Goal: Task Accomplishment & Management: Manage account settings

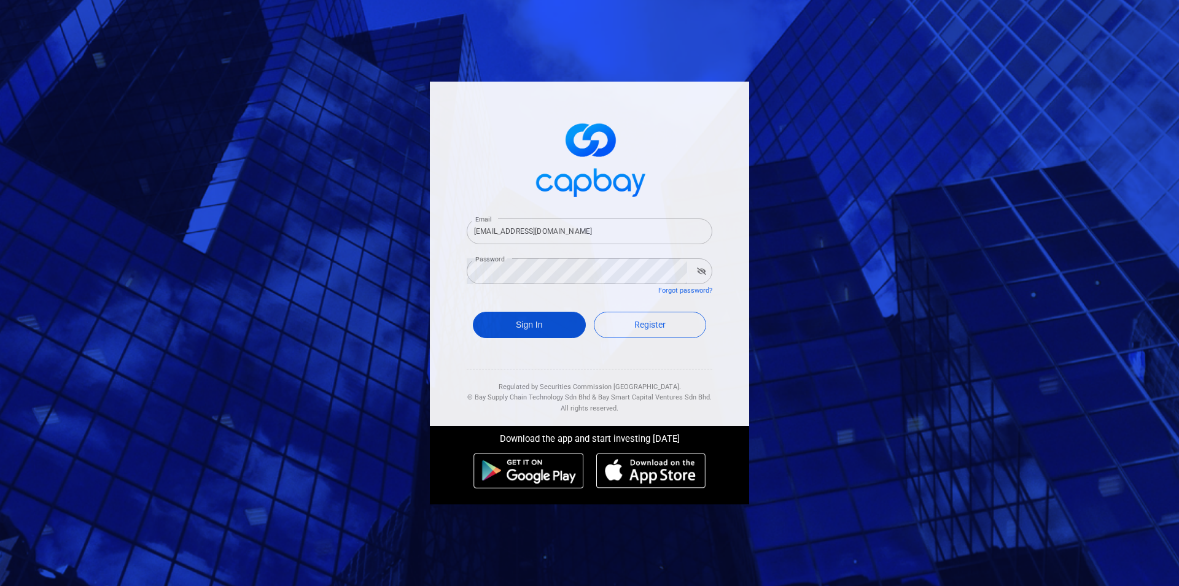
click at [530, 328] on button "Sign In" at bounding box center [529, 325] width 113 height 26
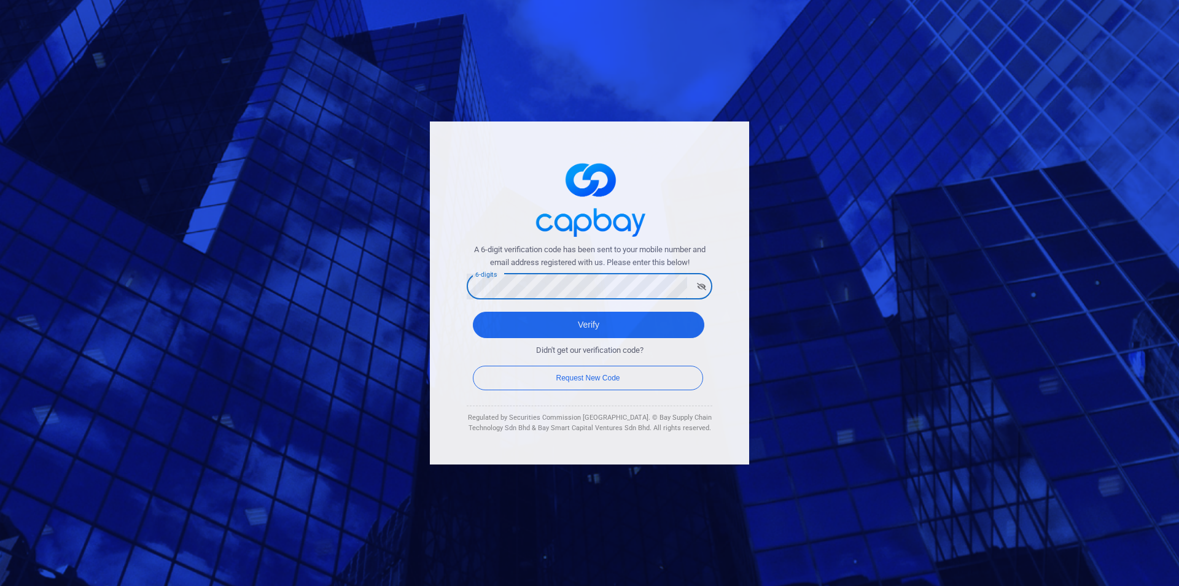
click at [473, 312] on button "Verify" at bounding box center [588, 325] width 231 height 26
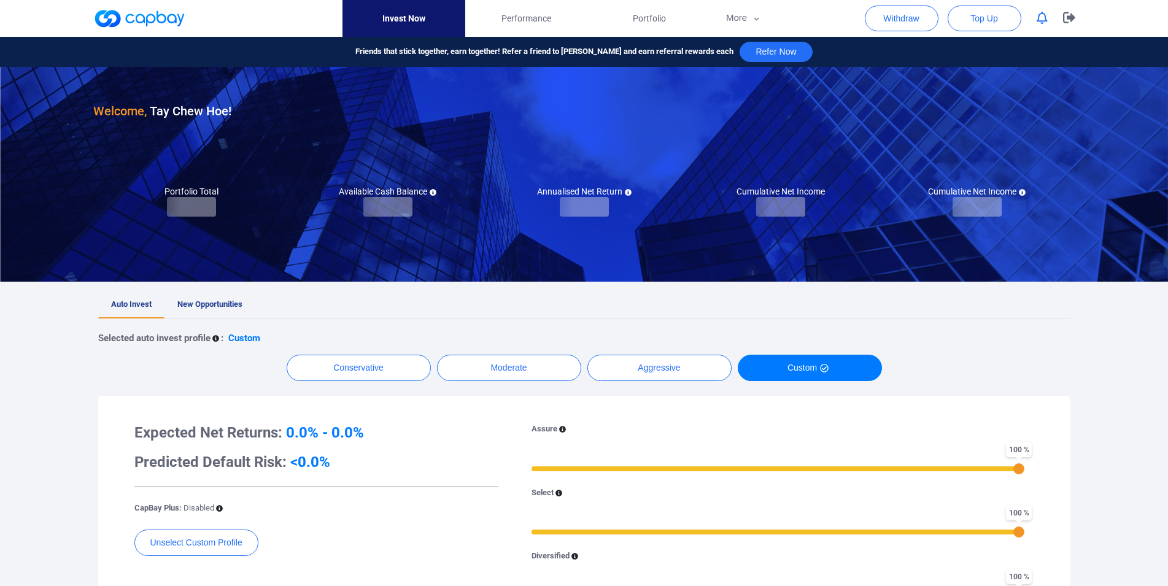
checkbox input "true"
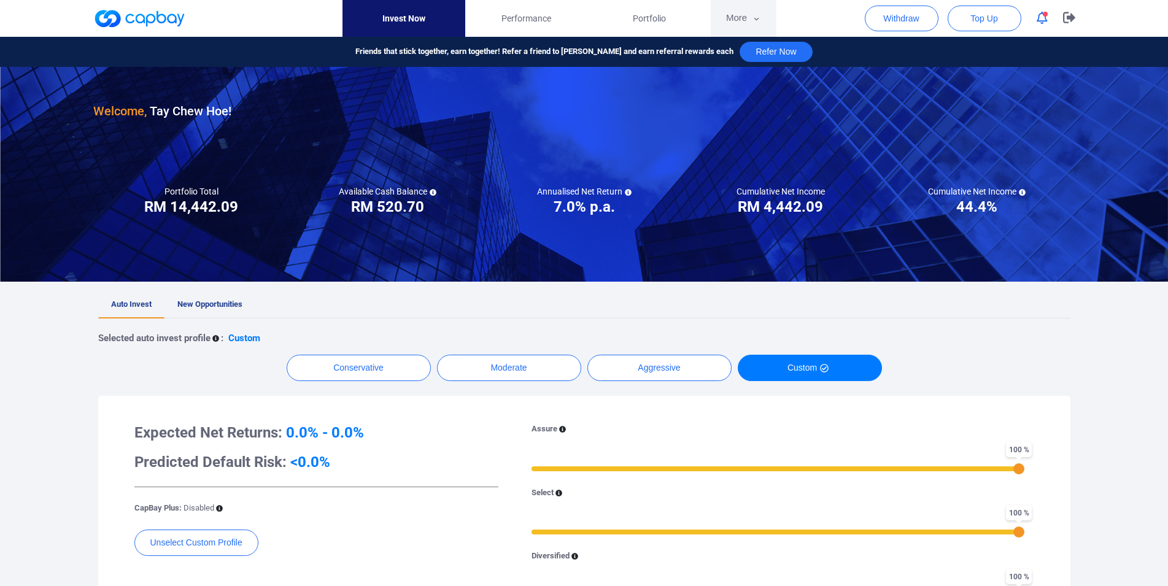
click at [742, 15] on button "More" at bounding box center [744, 18] width 66 height 37
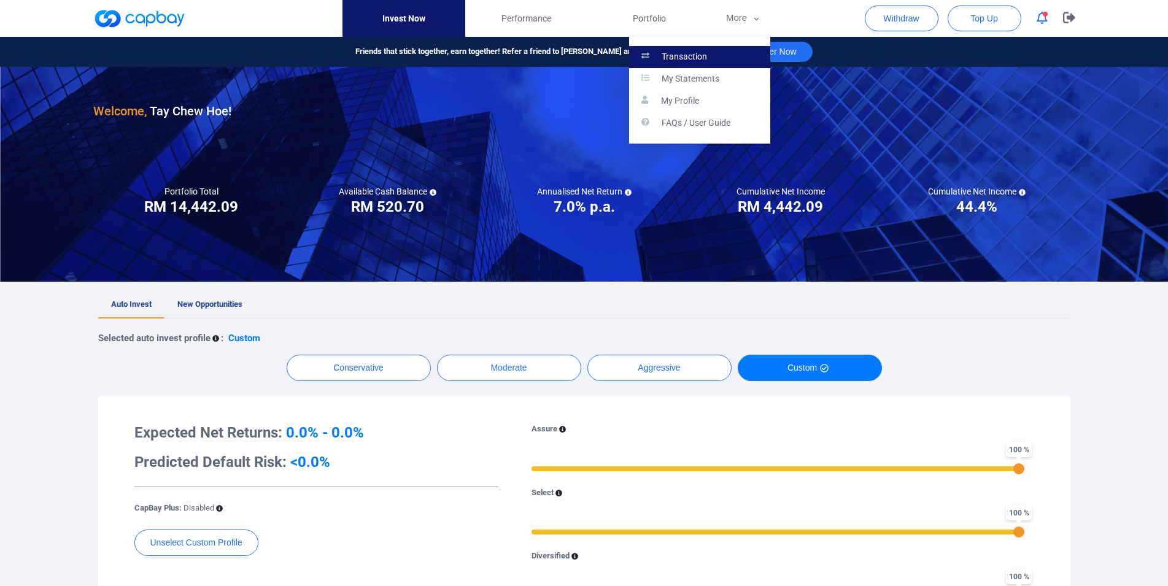
click at [731, 61] on link "Transaction" at bounding box center [699, 57] width 141 height 22
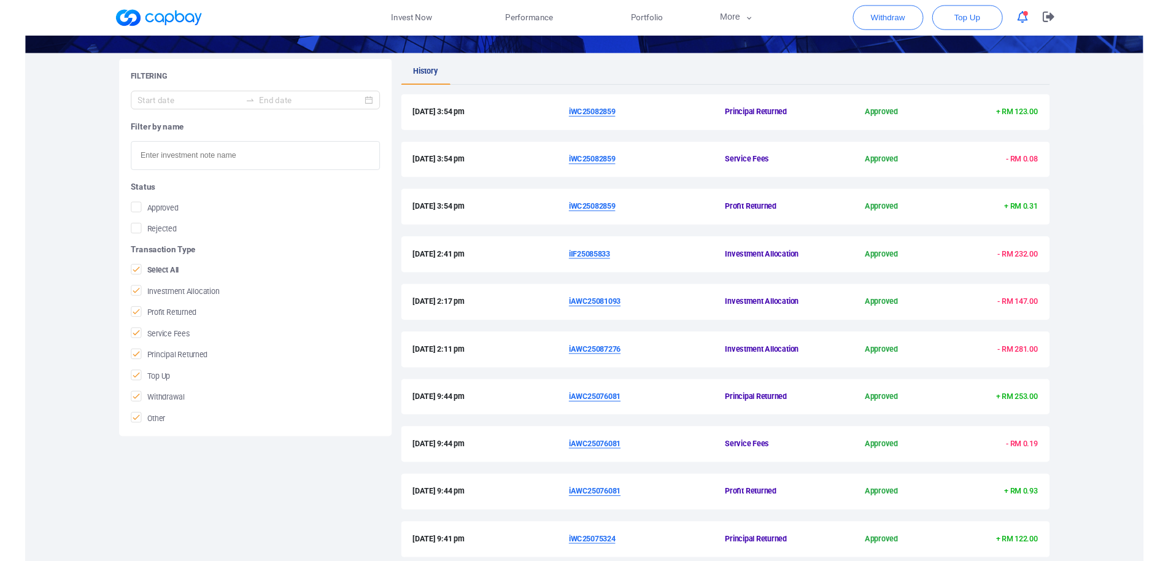
scroll to position [166, 0]
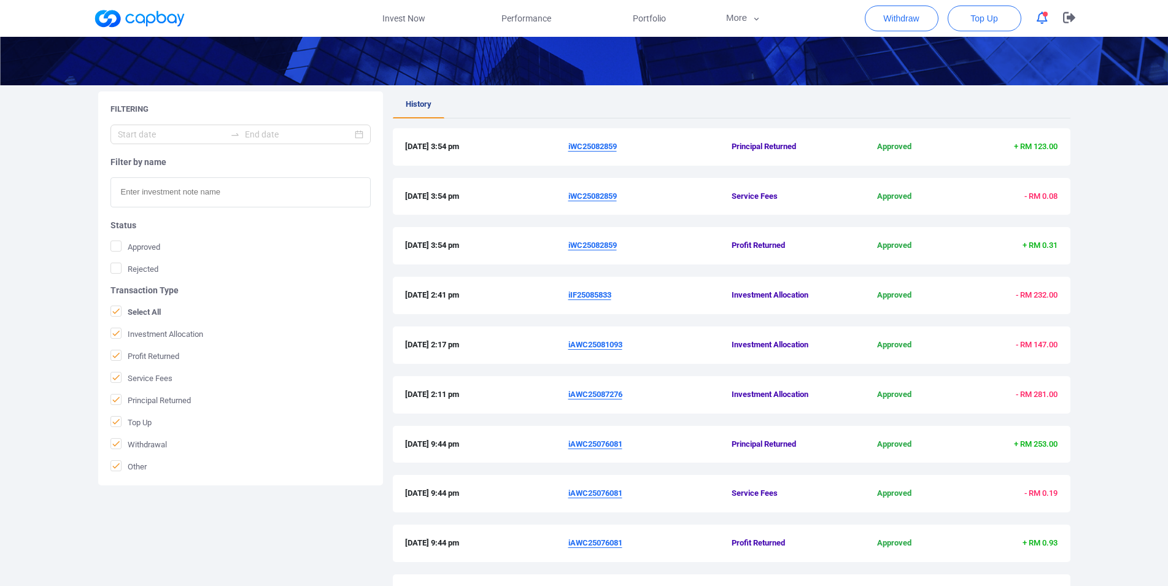
click at [596, 393] on u "iAWC25087276" at bounding box center [596, 394] width 54 height 9
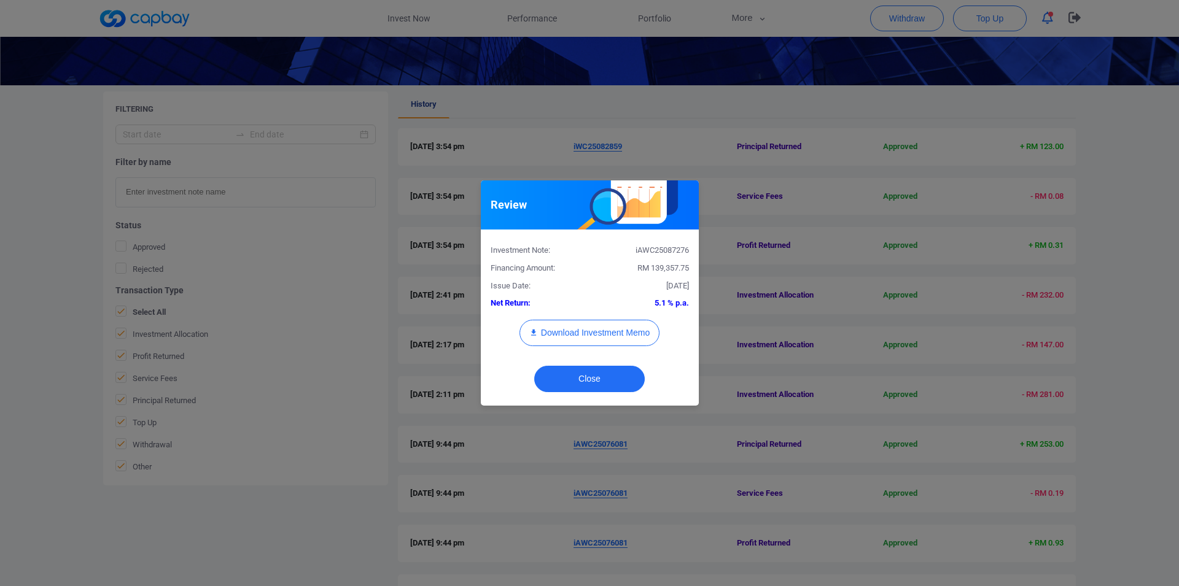
click at [659, 253] on div "iAWC25087276" at bounding box center [643, 250] width 109 height 13
copy div "iAWC25087276"
click at [619, 336] on button "Download Investment Memo" at bounding box center [589, 333] width 140 height 26
click at [879, 265] on div "Review Investment Note: iAWC25087276 Financing Amount: RM 139,357.75 Issue Date…" at bounding box center [589, 293] width 1179 height 586
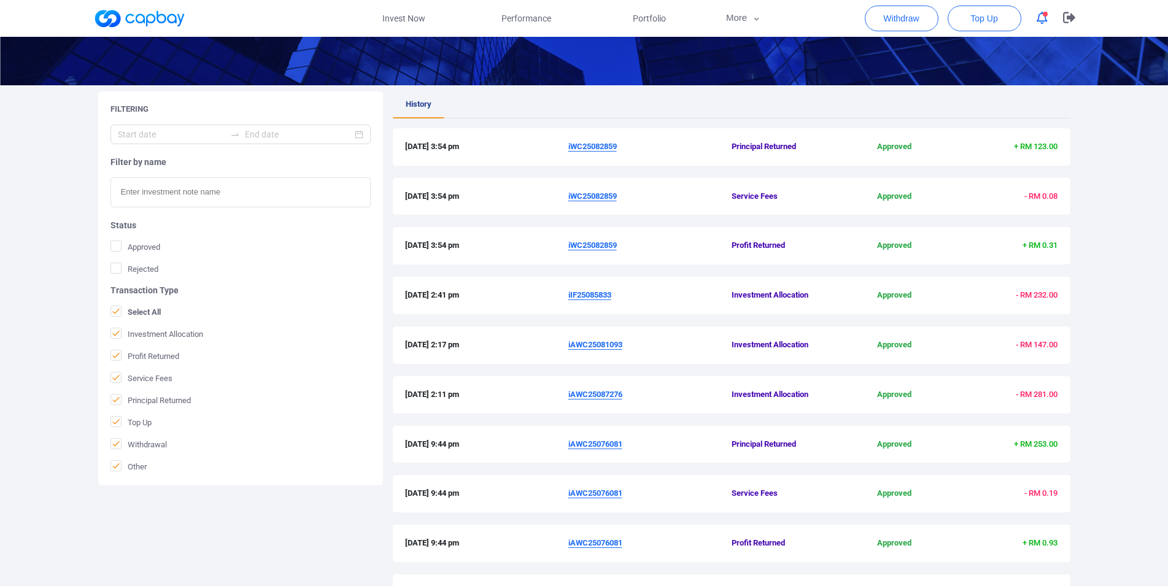
click at [599, 345] on u "iAWC25081093" at bounding box center [596, 344] width 54 height 9
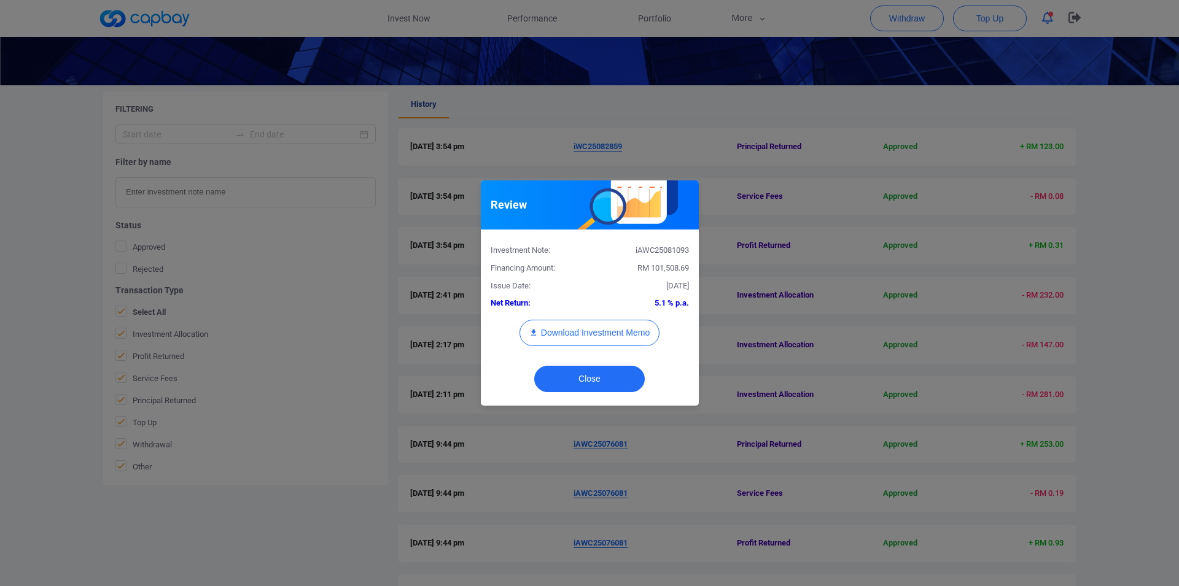
click at [664, 252] on div "iAWC25081093" at bounding box center [643, 250] width 109 height 13
copy div "iAWC25081093"
click at [616, 334] on button "Download Investment Memo" at bounding box center [589, 333] width 140 height 26
click at [773, 194] on div "Review Investment Note: iAWC25081093 Financing Amount: RM 101,508.69 Issue Date…" at bounding box center [589, 293] width 1179 height 586
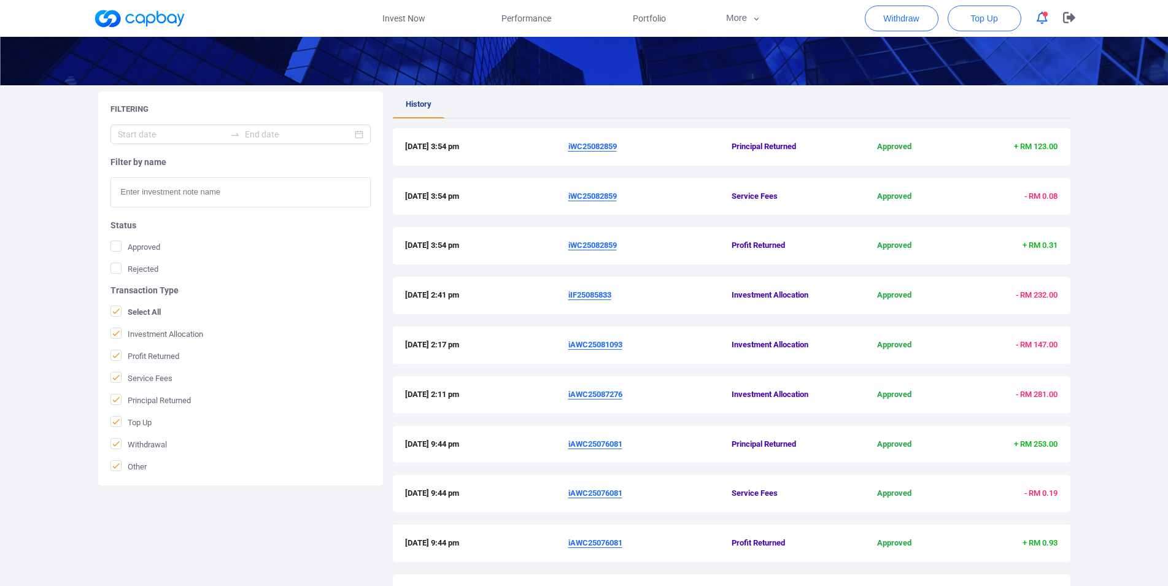
click at [598, 297] on u "iIF25085833" at bounding box center [590, 294] width 43 height 9
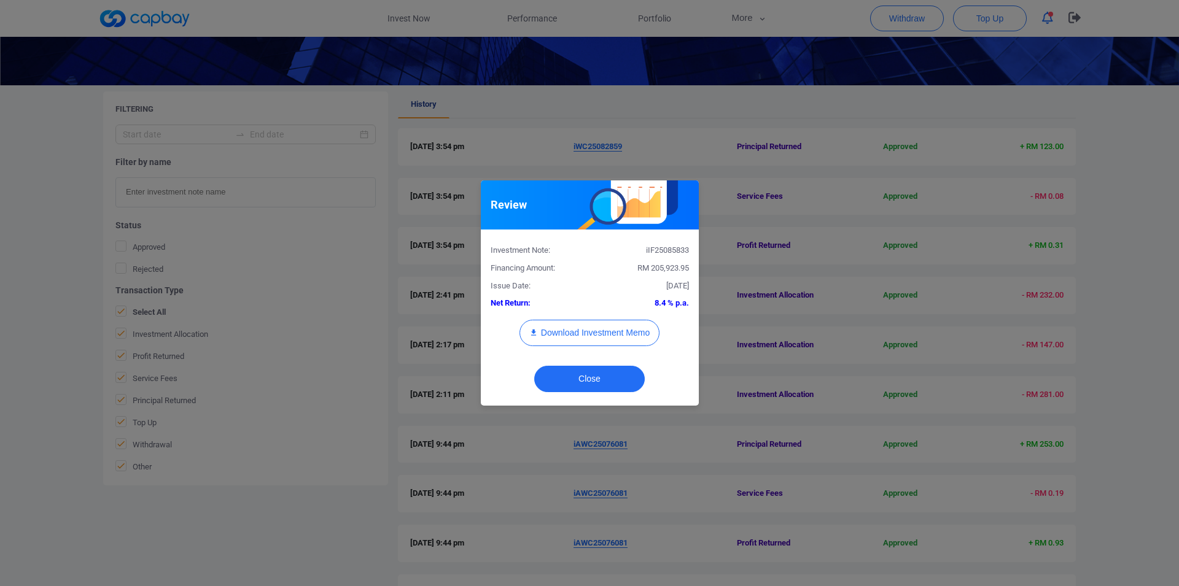
click at [658, 251] on div "iIF25085833" at bounding box center [643, 250] width 109 height 13
copy div "iIF25085833"
click at [617, 324] on button "Download Investment Memo" at bounding box center [589, 333] width 140 height 26
click at [831, 270] on div "Review Investment Note: iIF25085833 Financing Amount: RM 205,923.95 Issue Date:…" at bounding box center [589, 293] width 1179 height 586
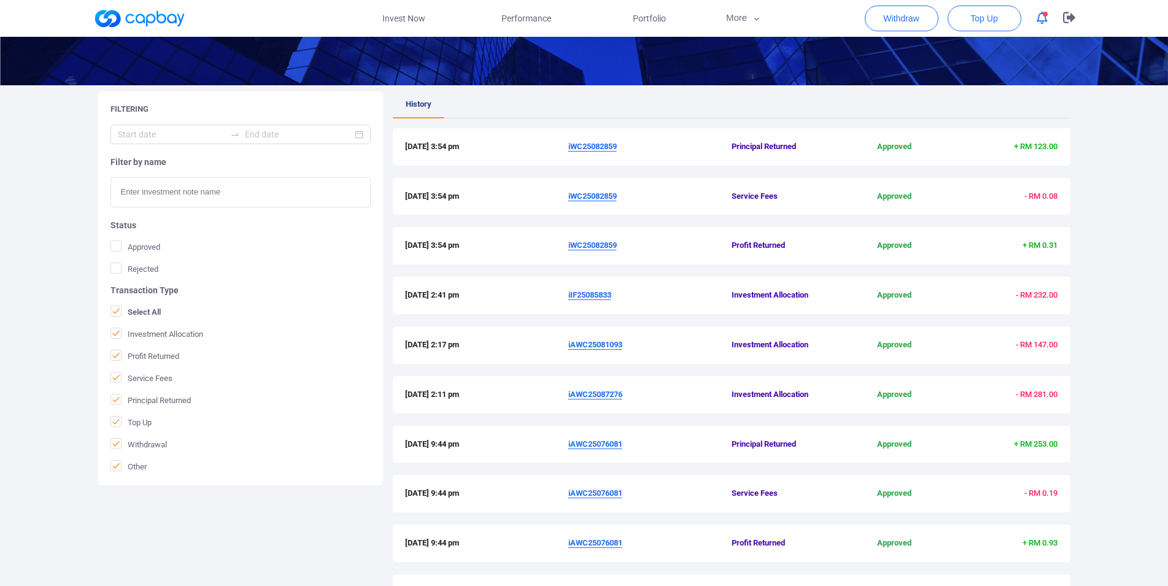
click at [588, 239] on div "[DATE] 3:54 pm iWC25082859 Profit Returned Approved + RM 0.31" at bounding box center [732, 245] width 678 height 37
click at [587, 242] on u "iWC25082859" at bounding box center [593, 245] width 49 height 9
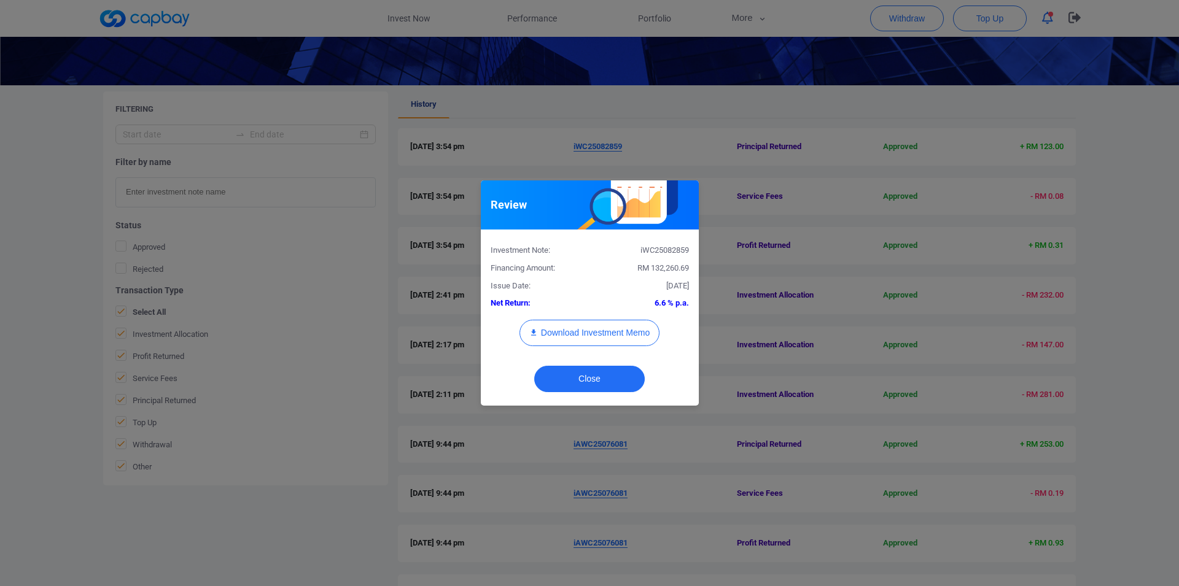
click at [675, 247] on div "iWC25082859" at bounding box center [643, 250] width 109 height 13
copy div "iWC25082859"
click at [0, 259] on div "Review Investment Note: iWC25082859 Financing Amount: RM 132,260.69 Issue Date:…" at bounding box center [589, 293] width 1179 height 586
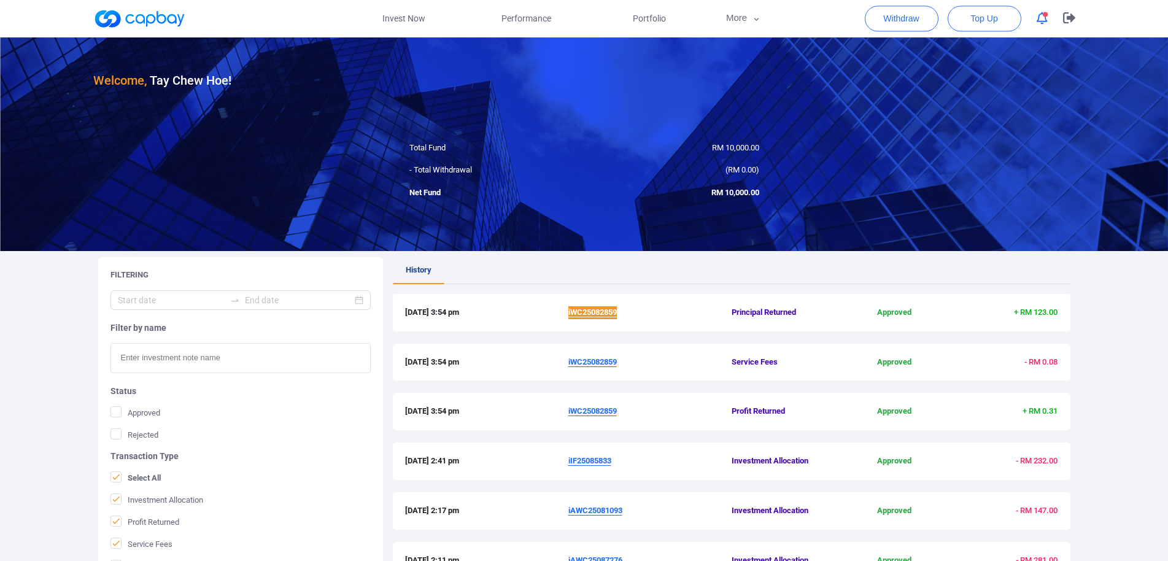
scroll to position [0, 0]
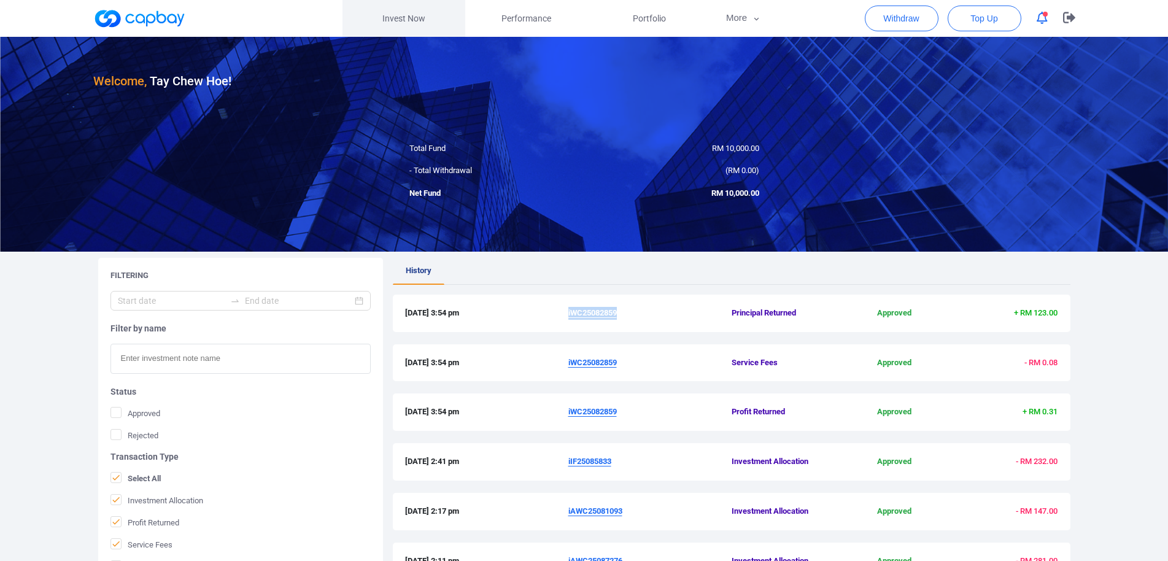
click at [409, 17] on link "Invest Now" at bounding box center [404, 18] width 123 height 37
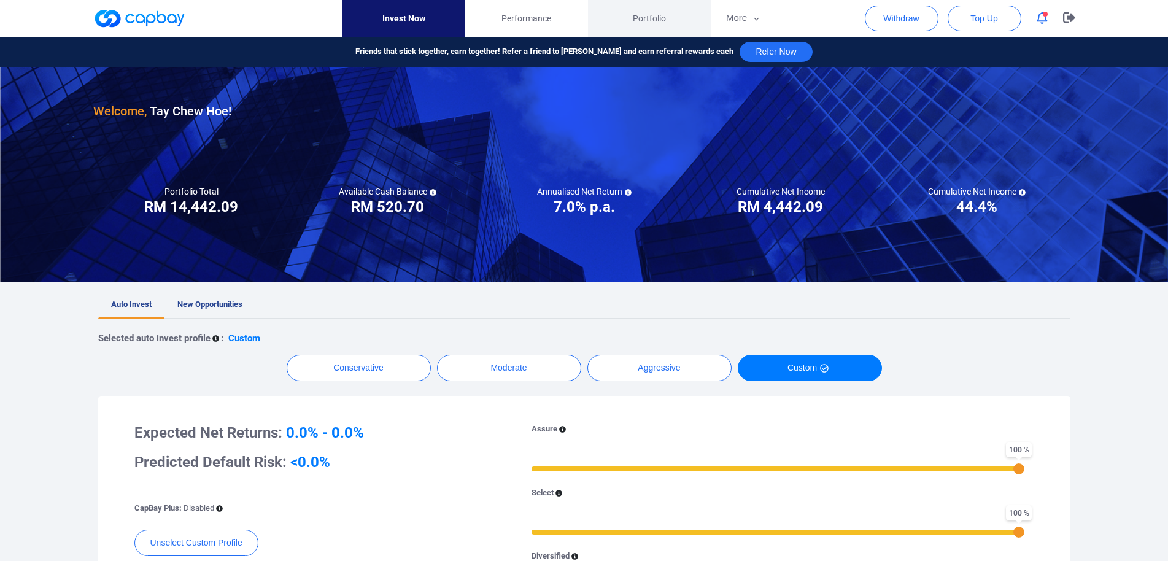
click at [659, 20] on span "Portfolio" at bounding box center [649, 19] width 33 height 14
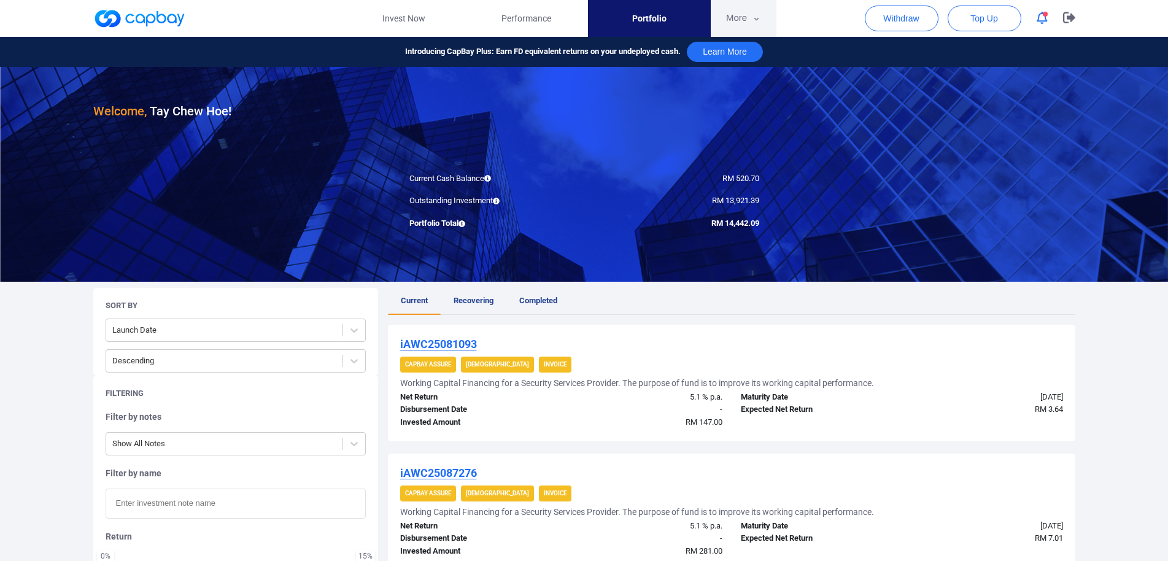
click at [750, 19] on button "More" at bounding box center [744, 18] width 66 height 37
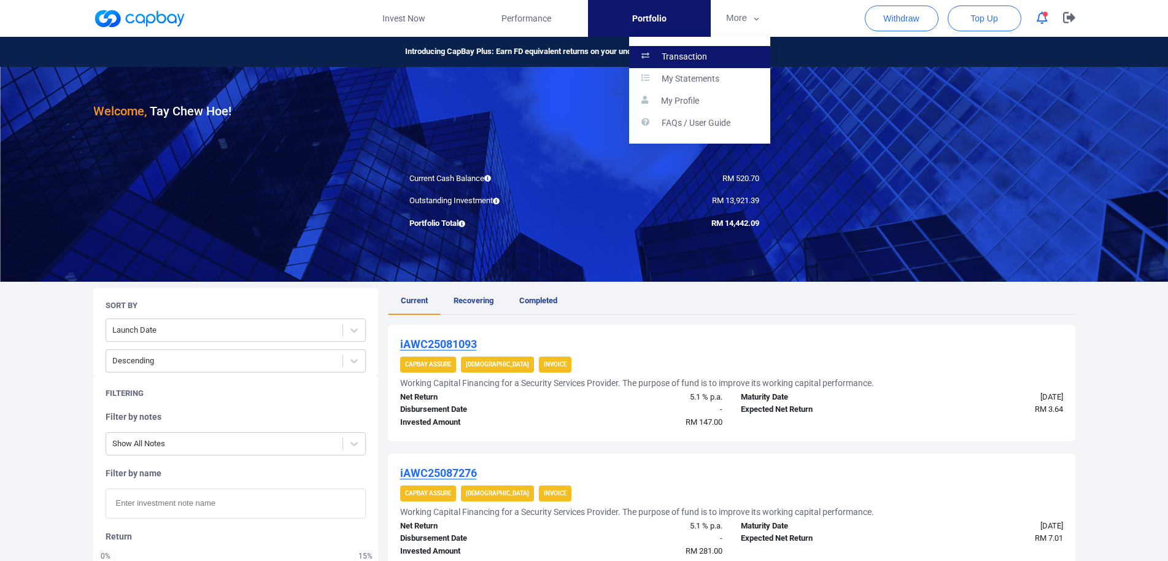
click at [716, 51] on link "Transaction" at bounding box center [699, 57] width 141 height 22
